Goal: Check status

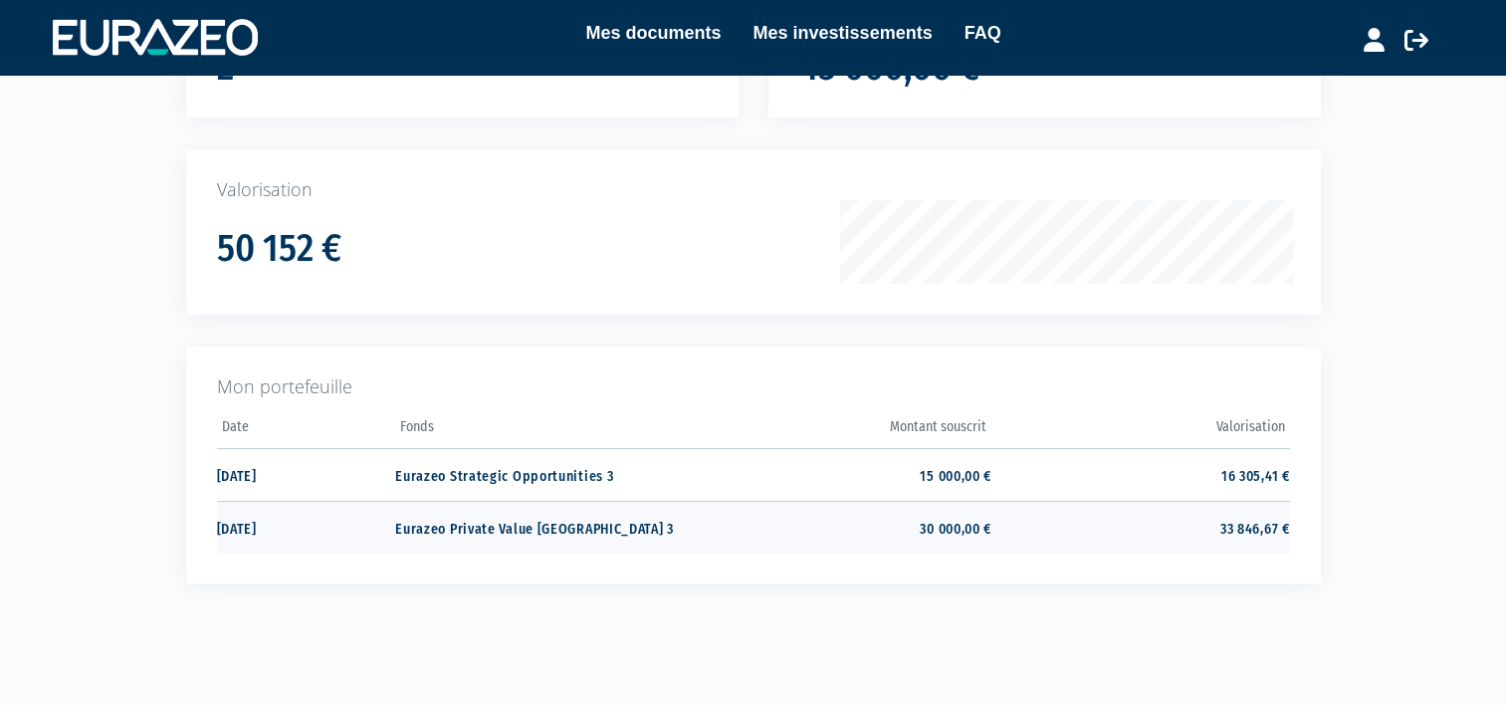
scroll to position [299, 0]
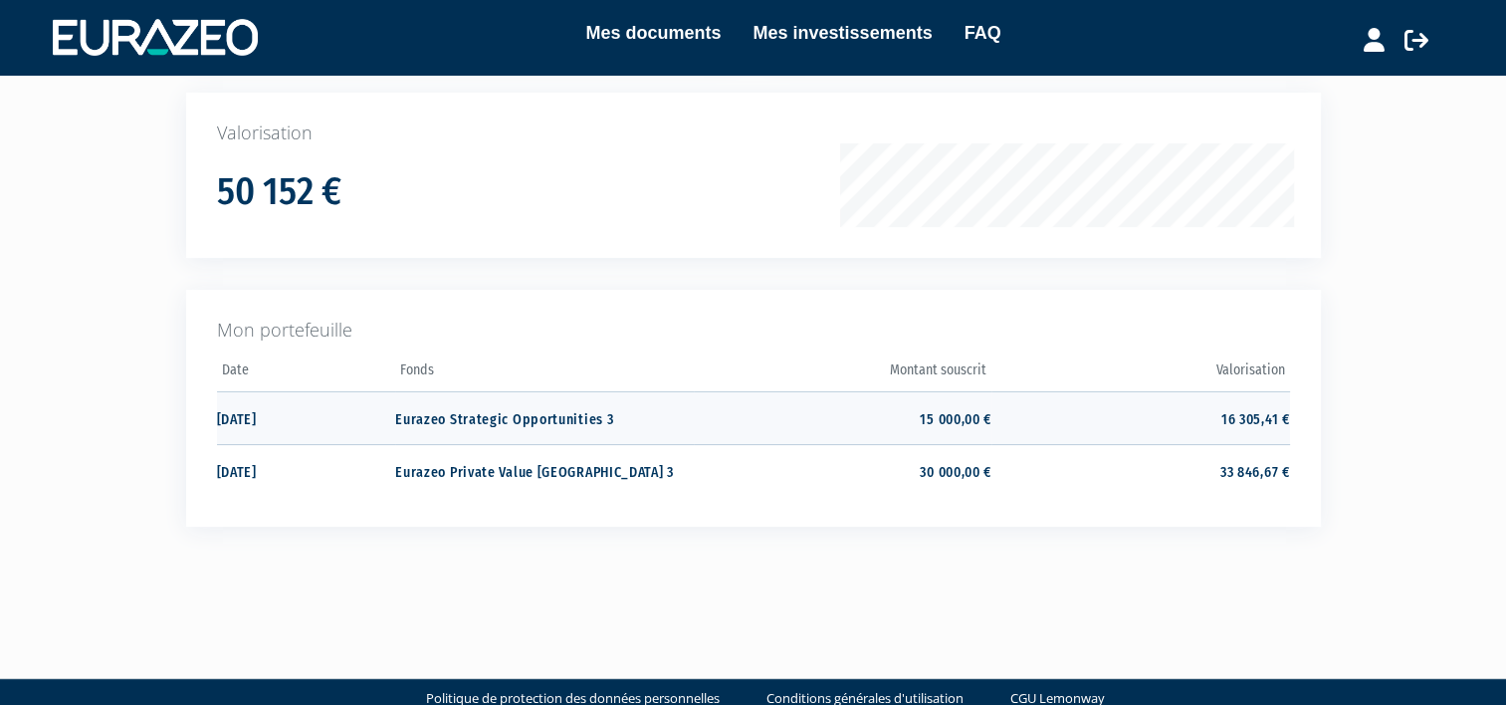
click at [494, 418] on td "Eurazeo Strategic Opportunities 3" at bounding box center [544, 417] width 298 height 53
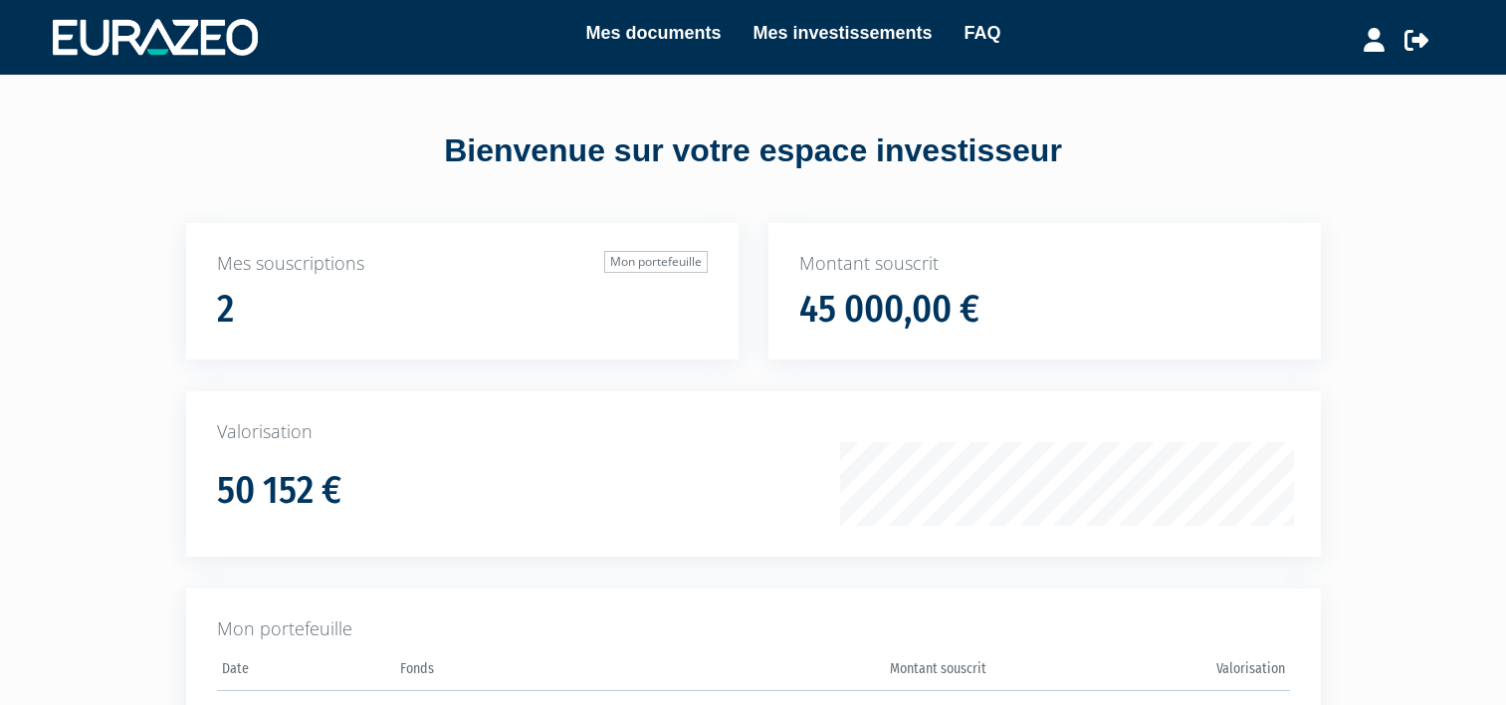
scroll to position [301, 0]
